Goal: Task Accomplishment & Management: Manage account settings

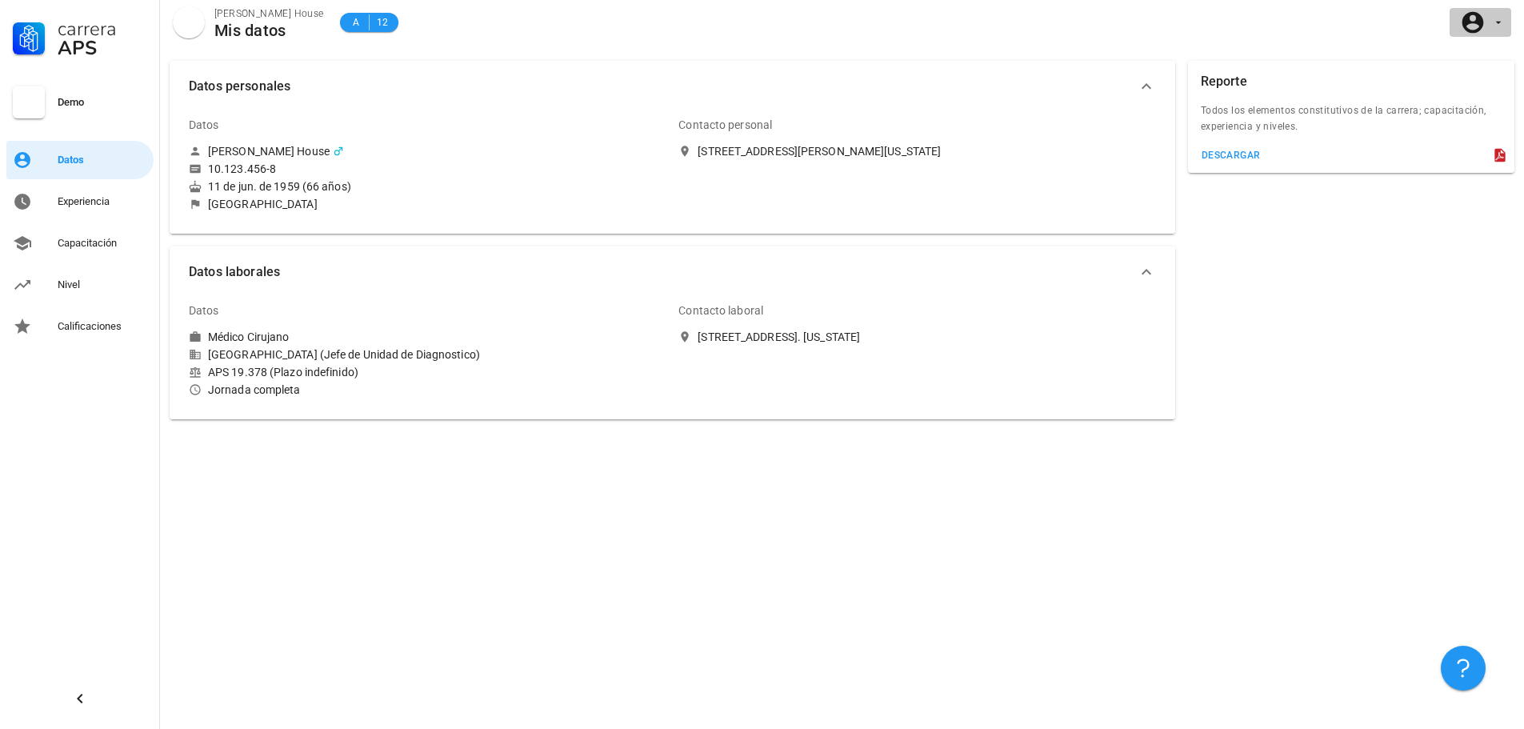
click at [1500, 27] on icon "button" at bounding box center [1498, 22] width 13 height 13
click at [1482, 63] on div "Salir" at bounding box center [1490, 62] width 26 height 32
